Goal: Communication & Community: Participate in discussion

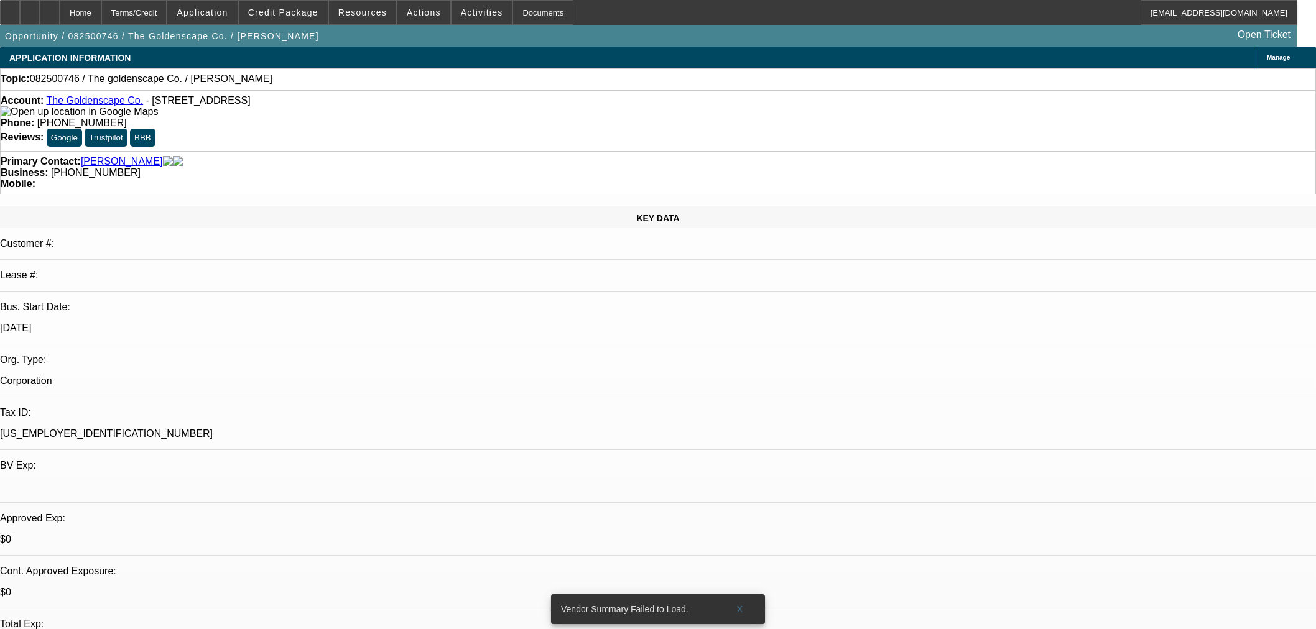
select select "0"
select select "2"
select select "0.1"
select select "4"
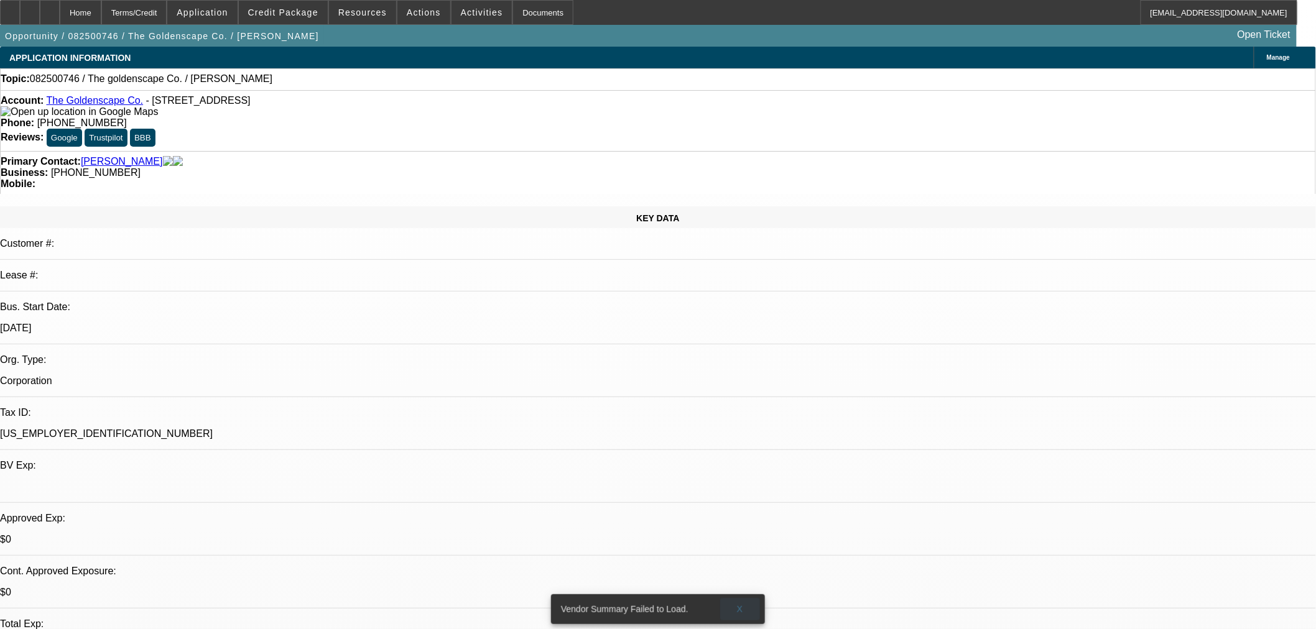
click at [737, 604] on span "X" at bounding box center [740, 609] width 7 height 10
drag, startPoint x: 547, startPoint y: 104, endPoint x: 479, endPoint y: 106, distance: 68.4
click at [479, 118] on div "Phone: [PHONE_NUMBER]" at bounding box center [658, 123] width 1314 height 11
copy span "[PHONE_NUMBER]"
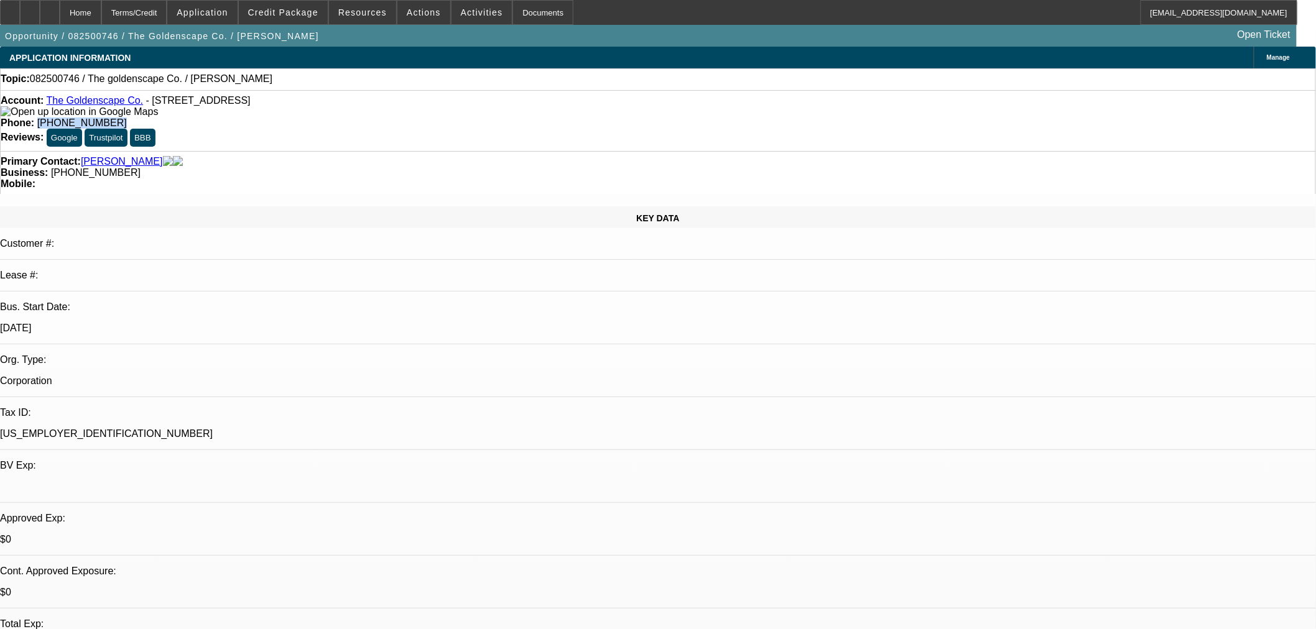
radio input "true"
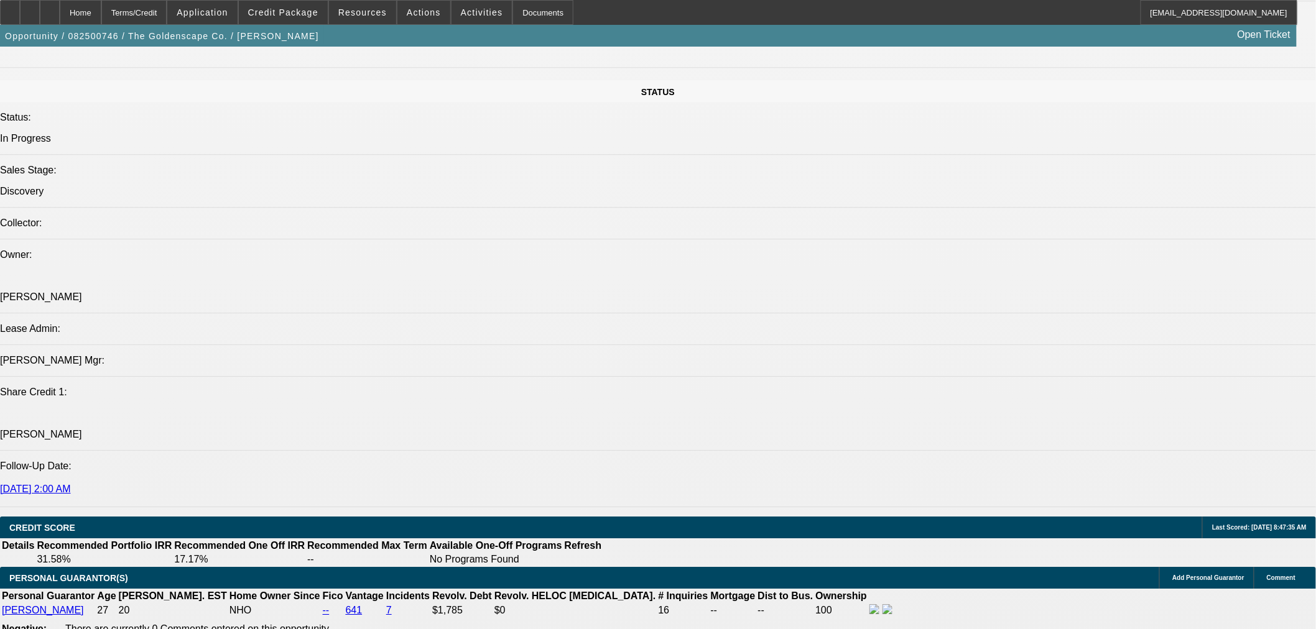
scroll to position [1381, 0]
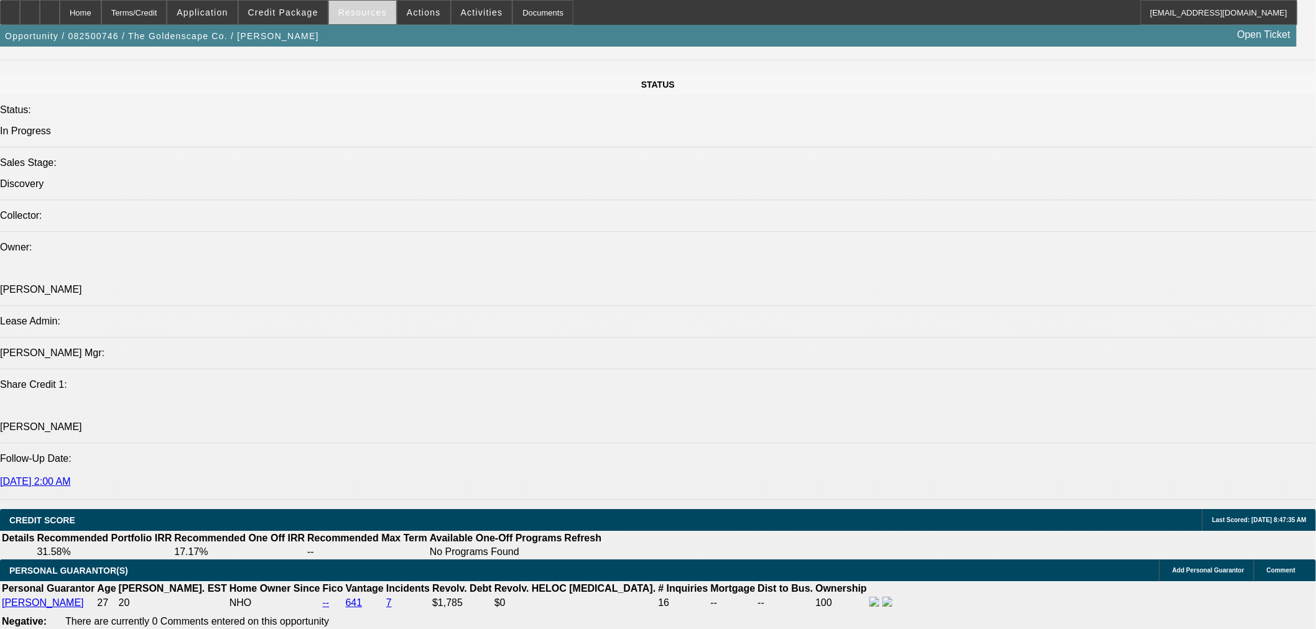
type textarea "Looking for funding for marketing / website etc. Get some cash for the slow sea…"
